Goal: Task Accomplishment & Management: Use online tool/utility

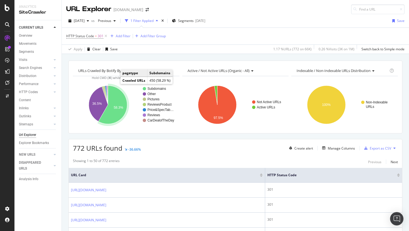
click at [342, 145] on div "Create alert Manage Columns Export as CSV" at bounding box center [342, 148] width 111 height 9
click at [338, 148] on div "Manage Columns" at bounding box center [341, 148] width 27 height 5
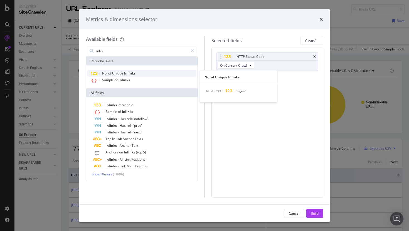
type input "inlin"
click at [111, 72] on span "of" at bounding box center [110, 73] width 4 height 5
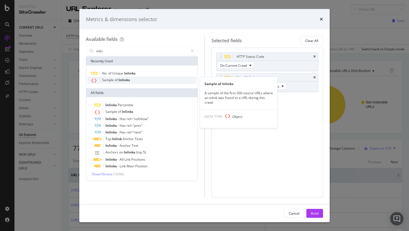
click at [118, 79] on span "of" at bounding box center [117, 80] width 4 height 5
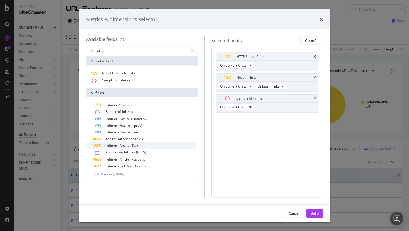
click at [119, 148] on span "-" at bounding box center [119, 145] width 2 height 5
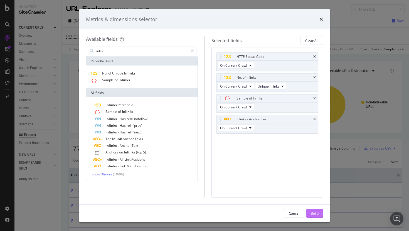
click at [310, 213] on button "Build" at bounding box center [315, 213] width 17 height 9
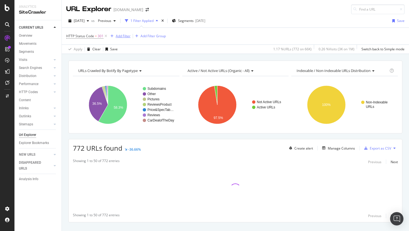
click at [123, 36] on div "Add Filter" at bounding box center [123, 36] width 15 height 5
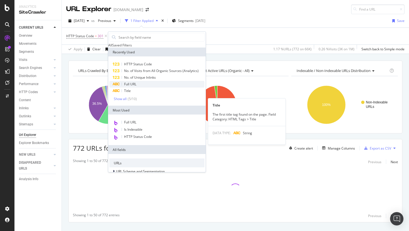
click at [139, 88] on div "Full URL" at bounding box center [156, 84] width 95 height 7
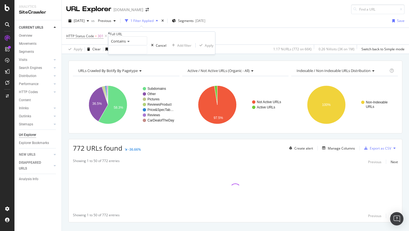
click at [126, 44] on span "Contains" at bounding box center [118, 41] width 15 height 5
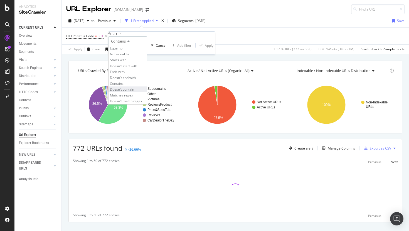
click at [147, 92] on div "Doesn't contain" at bounding box center [128, 90] width 38 height 6
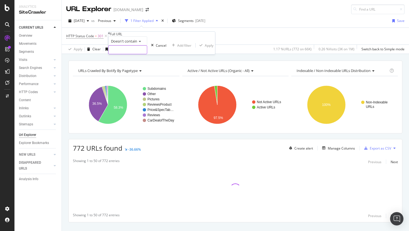
click at [130, 54] on input "text" at bounding box center [128, 50] width 38 height 8
type input "marketplace"
click at [213, 48] on div "Apply" at bounding box center [217, 45] width 9 height 5
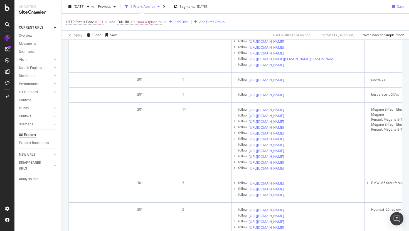
scroll to position [0, 169]
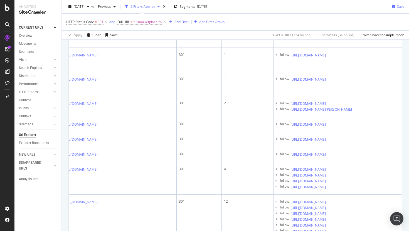
scroll to position [0, 13]
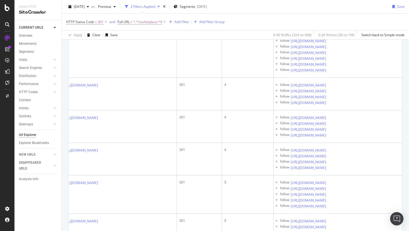
scroll to position [0, 0]
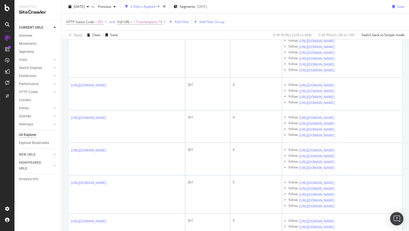
drag, startPoint x: 70, startPoint y: 111, endPoint x: 120, endPoint y: 121, distance: 51.1
copy link "https://www.autoexpress.co.uk/bmw/5-series/64046/bmw-m5-facelift-revealed"
drag, startPoint x: 178, startPoint y: 151, endPoint x: 129, endPoint y: 145, distance: 49.6
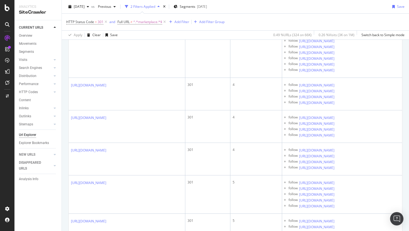
copy div "dai/i20/89473/hatchback"
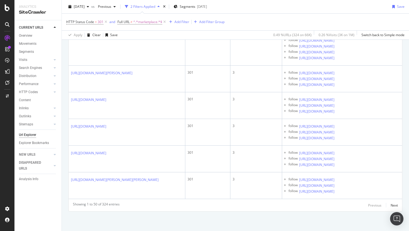
scroll to position [2974, 0]
drag, startPoint x: 164, startPoint y: 162, endPoint x: 145, endPoint y: 144, distance: 26.0
copy link "/103651/new-porsche-macan-2018-prototype-review"
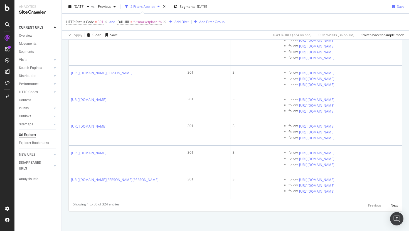
drag, startPoint x: 177, startPoint y: 136, endPoint x: 127, endPoint y: 124, distance: 50.9
copy div "/q5/20446/2008-2016-4x4"
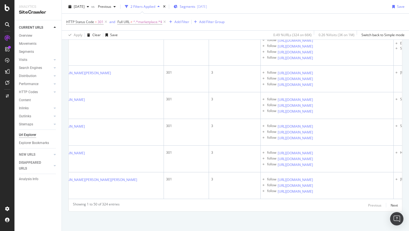
scroll to position [0, 4]
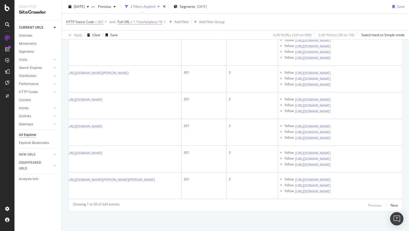
drag, startPoint x: 128, startPoint y: 113, endPoint x: 120, endPoint y: 99, distance: 16.1
copy link "mw/3-series/356463/new-bmw-3-series-touring-facelift-spied"
drag, startPoint x: 156, startPoint y: 107, endPoint x: 131, endPoint y: 94, distance: 28.7
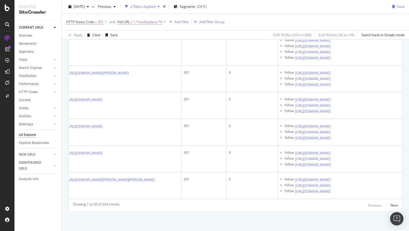
copy link "ries/35521/new-2019-bmw-3-series-touring-spied"
drag, startPoint x: 142, startPoint y: 116, endPoint x: 127, endPoint y: 100, distance: 21.9
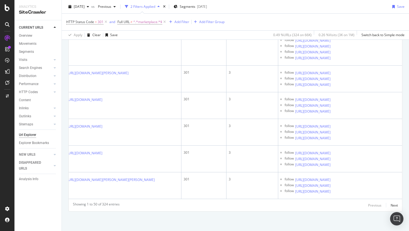
copy link "3/20605/4x4/engines"
drag, startPoint x: 159, startPoint y: 140, endPoint x: 115, endPoint y: 125, distance: 45.7
drag, startPoint x: 162, startPoint y: 141, endPoint x: 119, endPoint y: 128, distance: 44.9
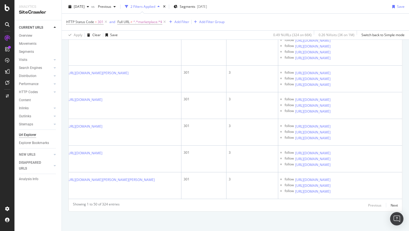
copy div "udi/q3/20605/4x4/mpg"
drag, startPoint x: 163, startPoint y: 123, endPoint x: 124, endPoint y: 111, distance: 41.1
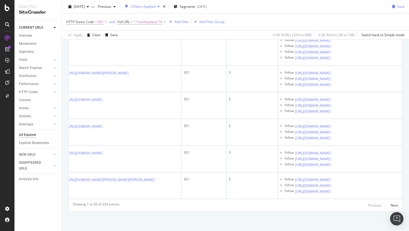
copy div "/q3/20605/4x4/interior"
drag, startPoint x: 168, startPoint y: 143, endPoint x: 126, endPoint y: 133, distance: 44.0
copy div "3/20605/4x4/practicality"
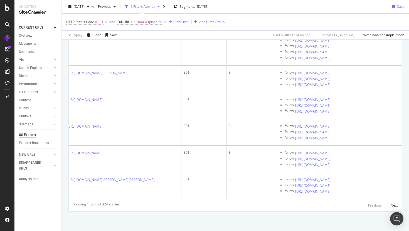
drag, startPoint x: 169, startPoint y: 139, endPoint x: 123, endPoint y: 129, distance: 46.9
drag, startPoint x: 158, startPoint y: 142, endPoint x: 140, endPoint y: 126, distance: 24.1
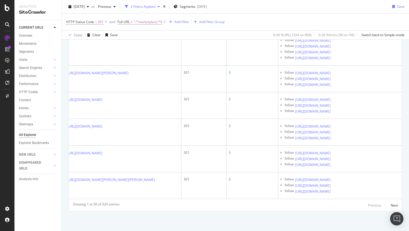
drag, startPoint x: 141, startPoint y: 144, endPoint x: 140, endPoint y: 128, distance: 15.7
drag, startPoint x: 164, startPoint y: 122, endPoint x: 132, endPoint y: 104, distance: 37.1
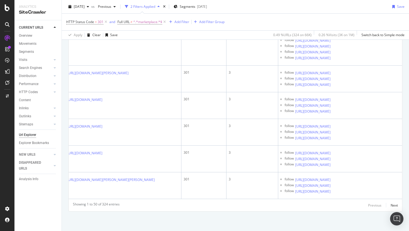
drag, startPoint x: 152, startPoint y: 116, endPoint x: 145, endPoint y: 96, distance: 20.4
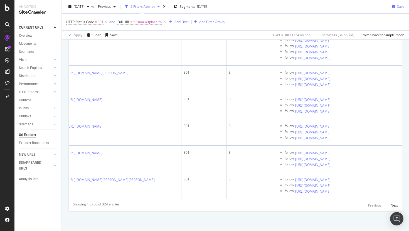
drag, startPoint x: 175, startPoint y: 126, endPoint x: 142, endPoint y: 99, distance: 42.7
drag, startPoint x: 166, startPoint y: 136, endPoint x: 133, endPoint y: 119, distance: 36.9
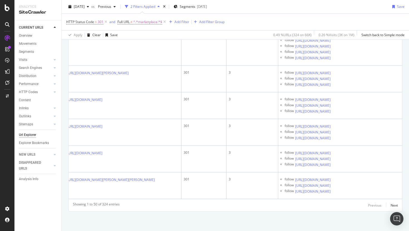
scroll to position [3880, 0]
drag, startPoint x: 151, startPoint y: 118, endPoint x: 129, endPoint y: 102, distance: 27.0
drag, startPoint x: 151, startPoint y: 147, endPoint x: 129, endPoint y: 136, distance: 24.8
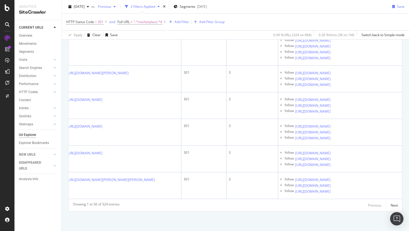
scroll to position [3935, 0]
drag, startPoint x: 161, startPoint y: 128, endPoint x: 118, endPoint y: 110, distance: 47.4
drag, startPoint x: 162, startPoint y: 164, endPoint x: 123, endPoint y: 149, distance: 41.8
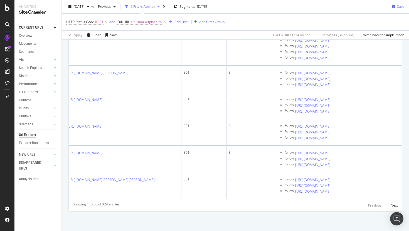
scroll to position [0, 0]
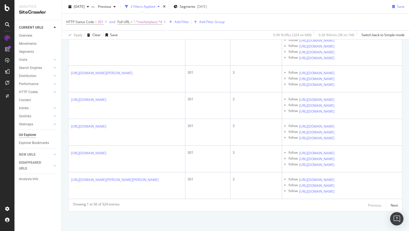
drag, startPoint x: 162, startPoint y: 113, endPoint x: 145, endPoint y: 98, distance: 22.9
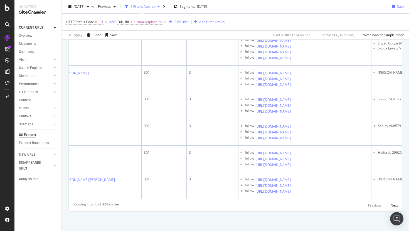
scroll to position [0, 44]
drag, startPoint x: 109, startPoint y: 145, endPoint x: 72, endPoint y: 127, distance: 41.0
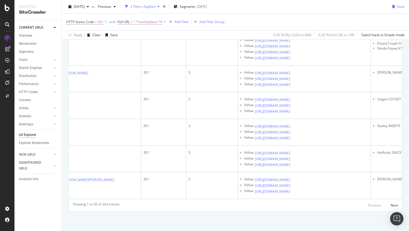
scroll to position [0, 0]
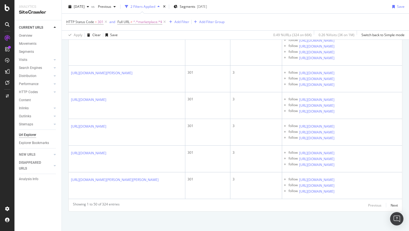
drag, startPoint x: 147, startPoint y: 146, endPoint x: 104, endPoint y: 137, distance: 44.0
drag, startPoint x: 151, startPoint y: 126, endPoint x: 71, endPoint y: 119, distance: 80.7
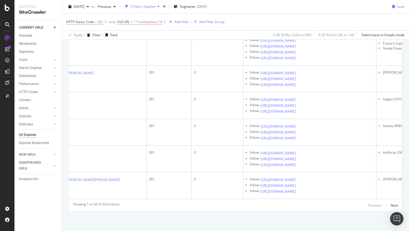
scroll to position [0, 39]
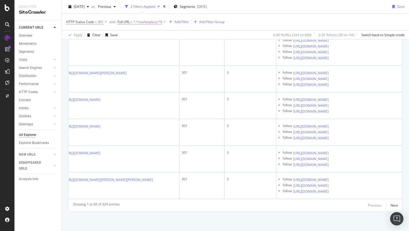
scroll to position [0, 0]
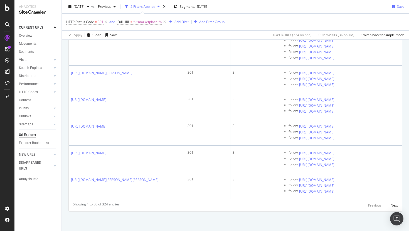
drag, startPoint x: 134, startPoint y: 126, endPoint x: 130, endPoint y: 113, distance: 13.7
